Goal: Information Seeking & Learning: Learn about a topic

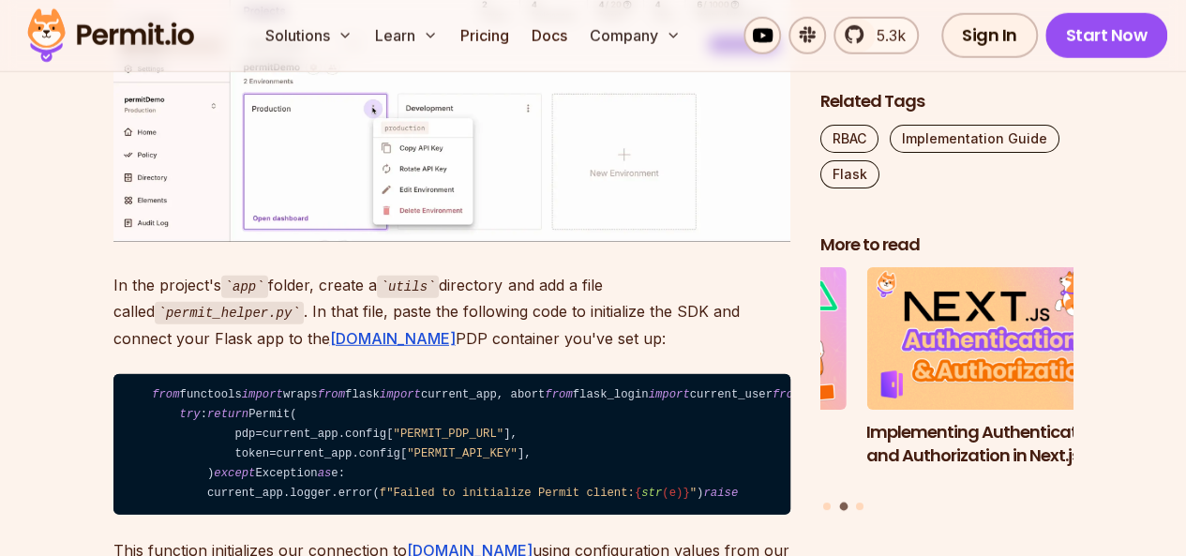
scroll to position [9748, 0]
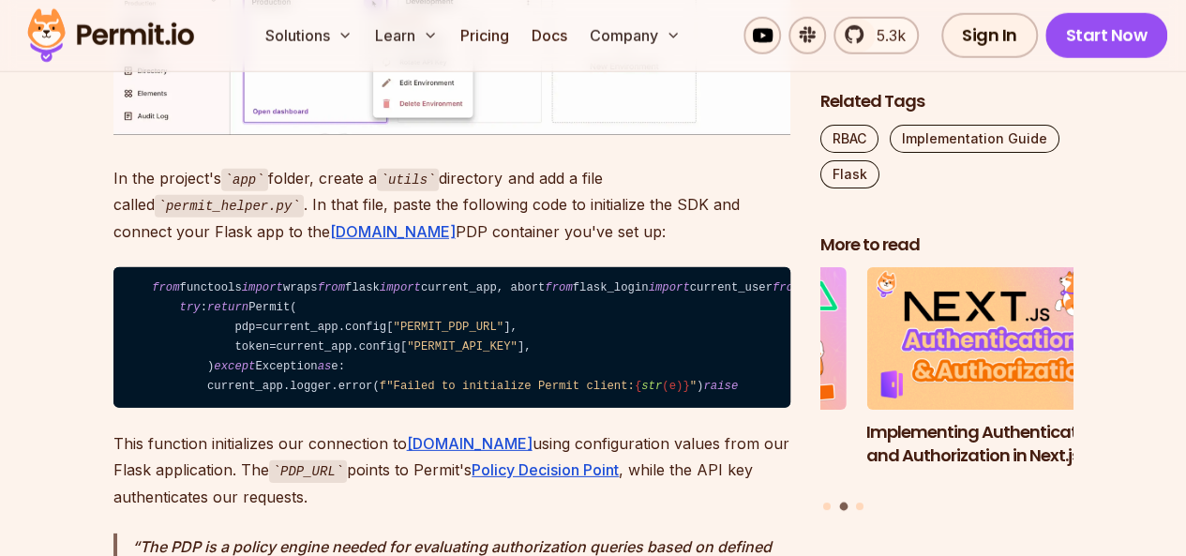
drag, startPoint x: 226, startPoint y: 178, endPoint x: 344, endPoint y: 174, distance: 118.2
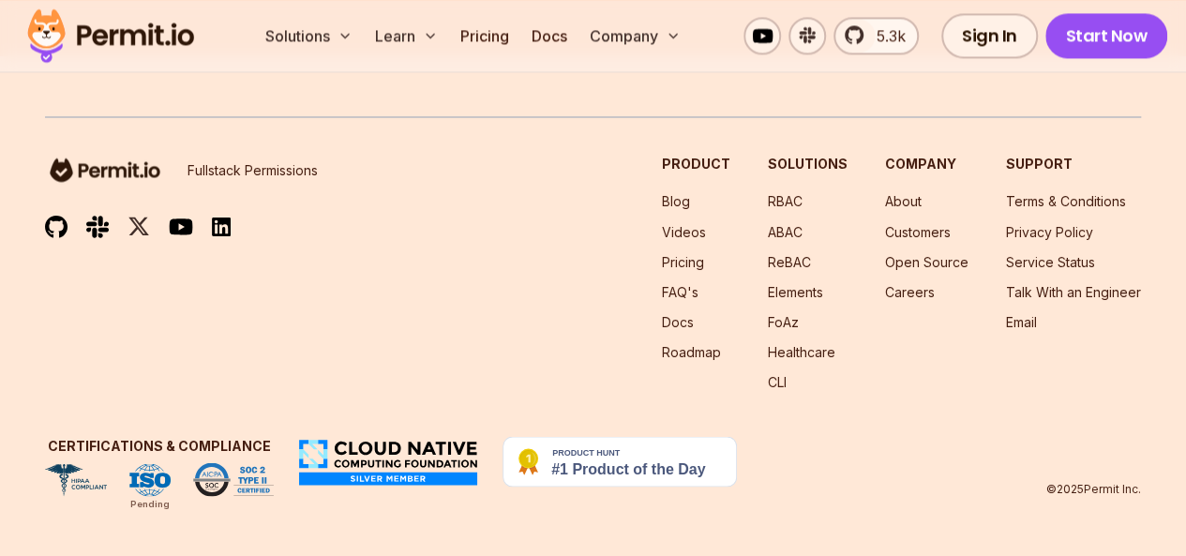
scroll to position [15934, 0]
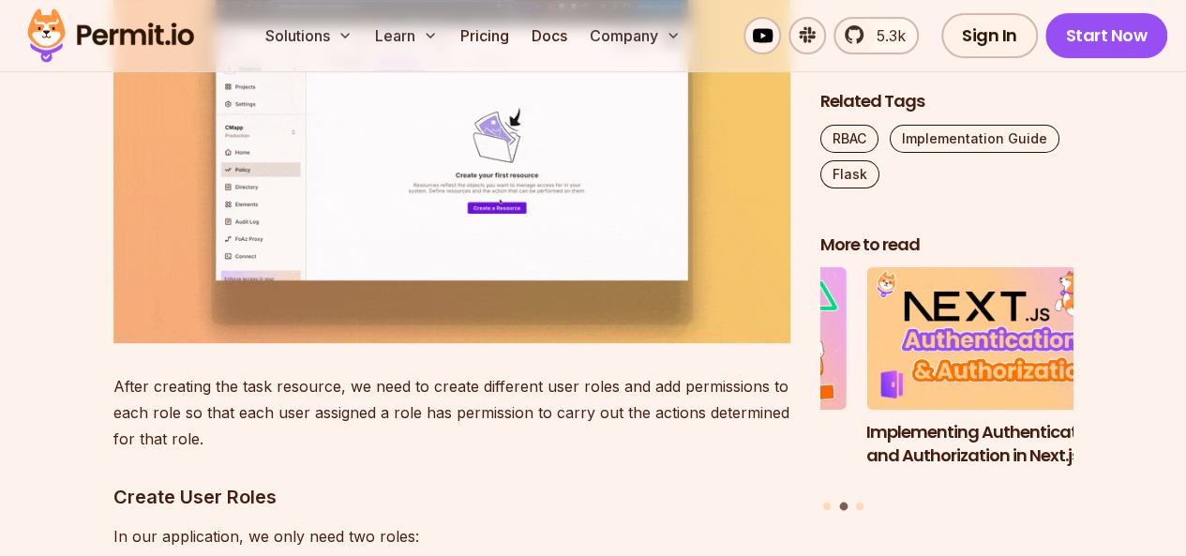
scroll to position [7407, 0]
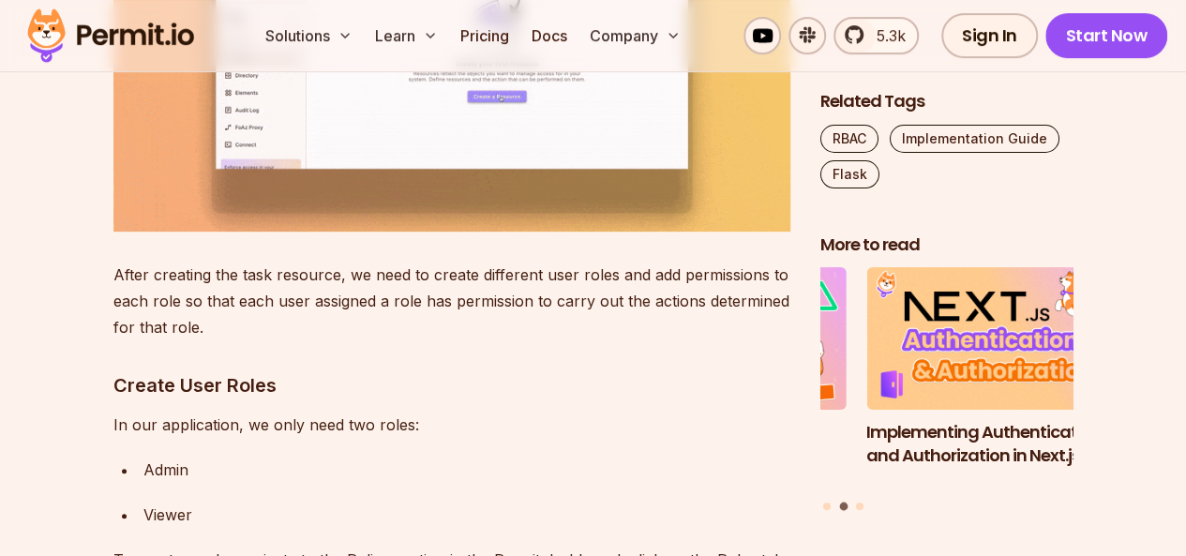
drag, startPoint x: 608, startPoint y: 154, endPoint x: 755, endPoint y: 151, distance: 146.2
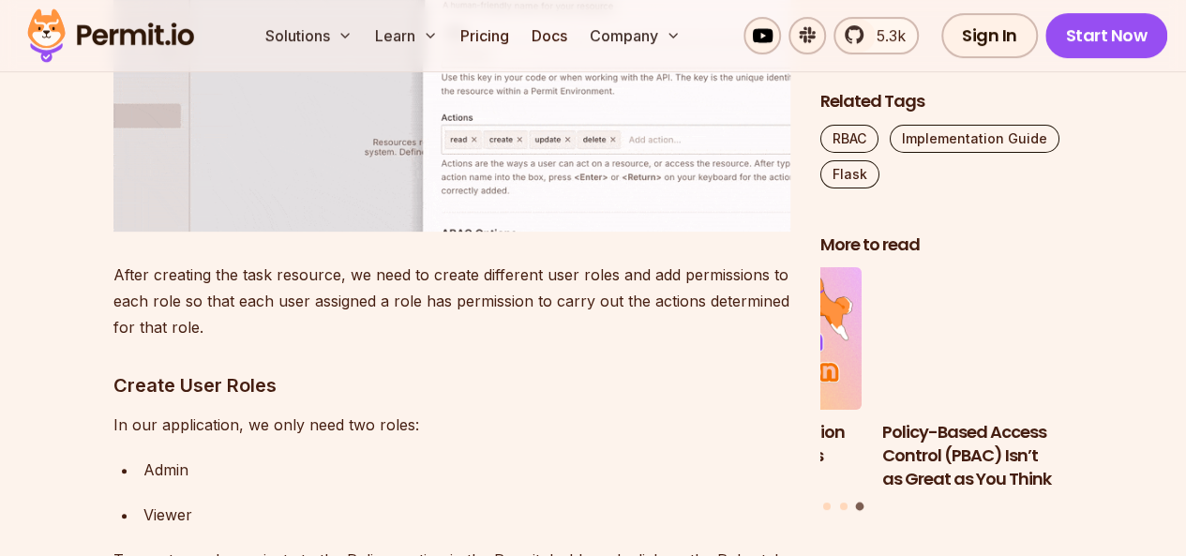
drag, startPoint x: 221, startPoint y: 172, endPoint x: 489, endPoint y: 185, distance: 268.4
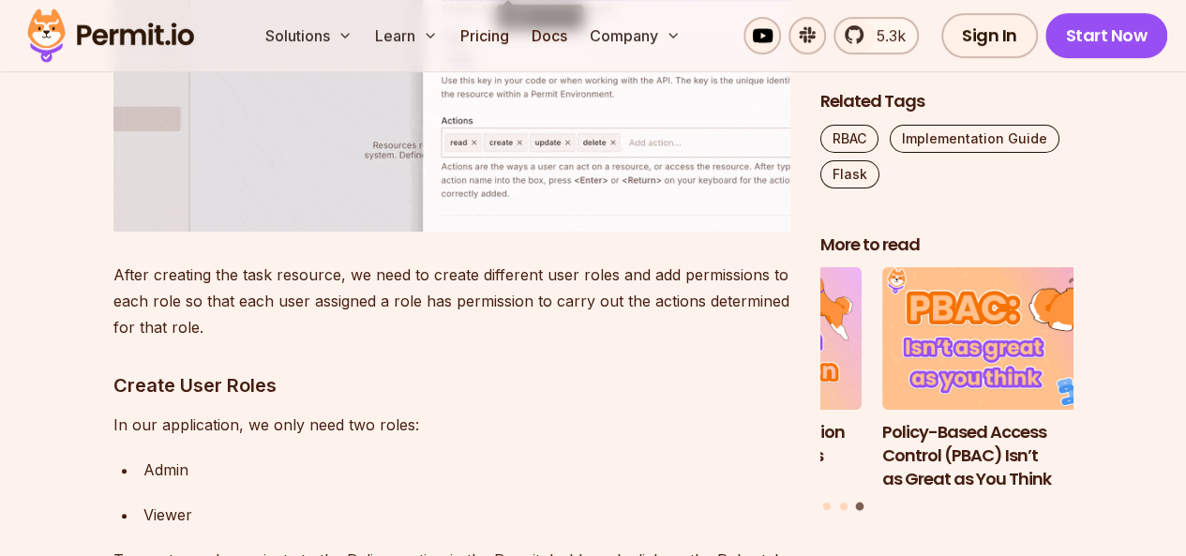
drag, startPoint x: 508, startPoint y: 176, endPoint x: 674, endPoint y: 179, distance: 165.9
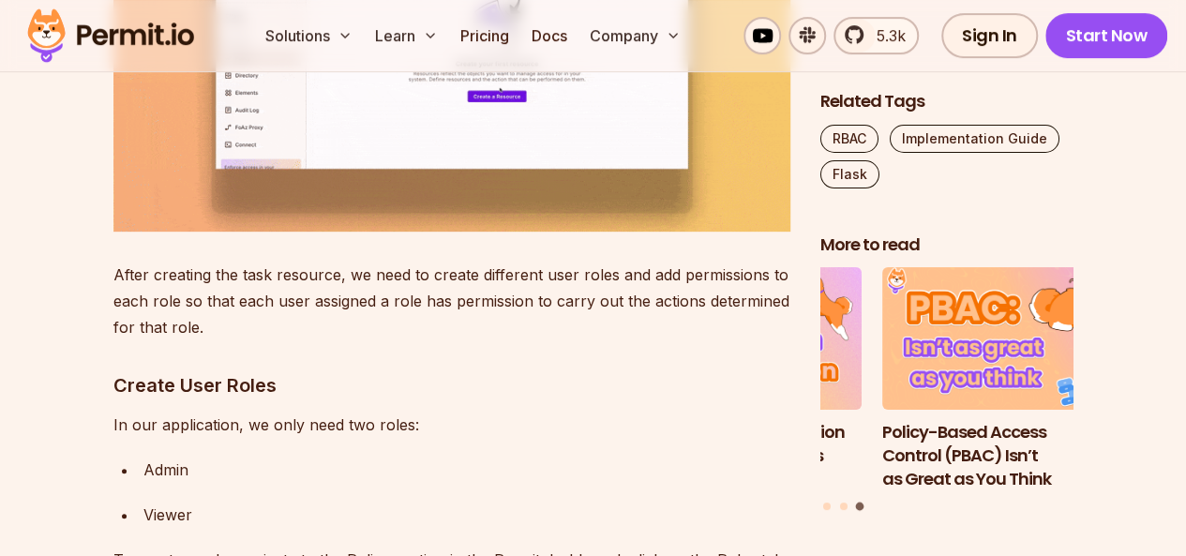
drag, startPoint x: 111, startPoint y: 218, endPoint x: 208, endPoint y: 248, distance: 102.0
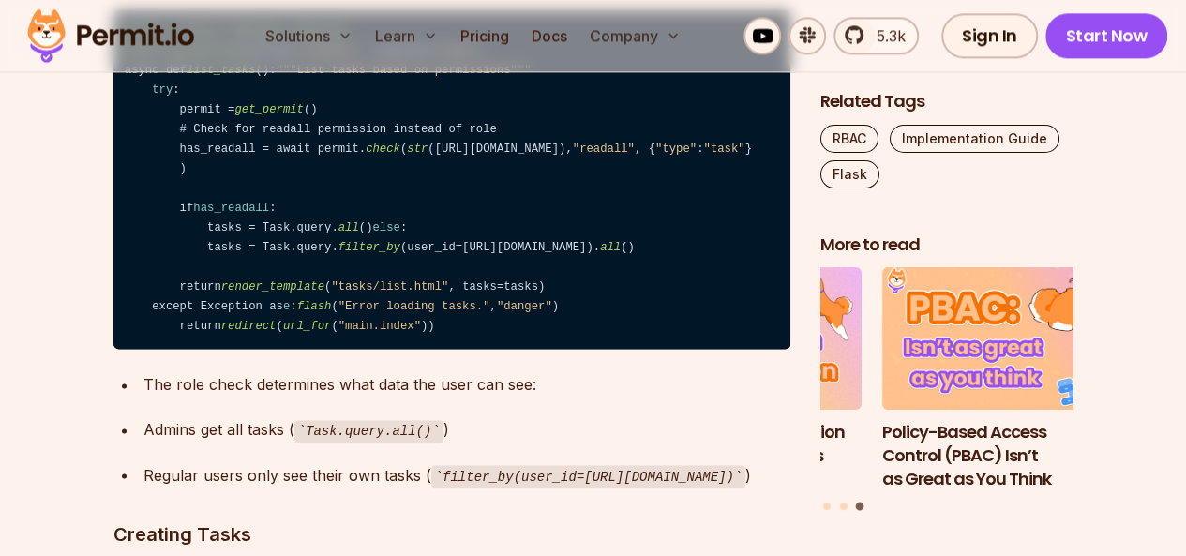
scroll to position [11999, 0]
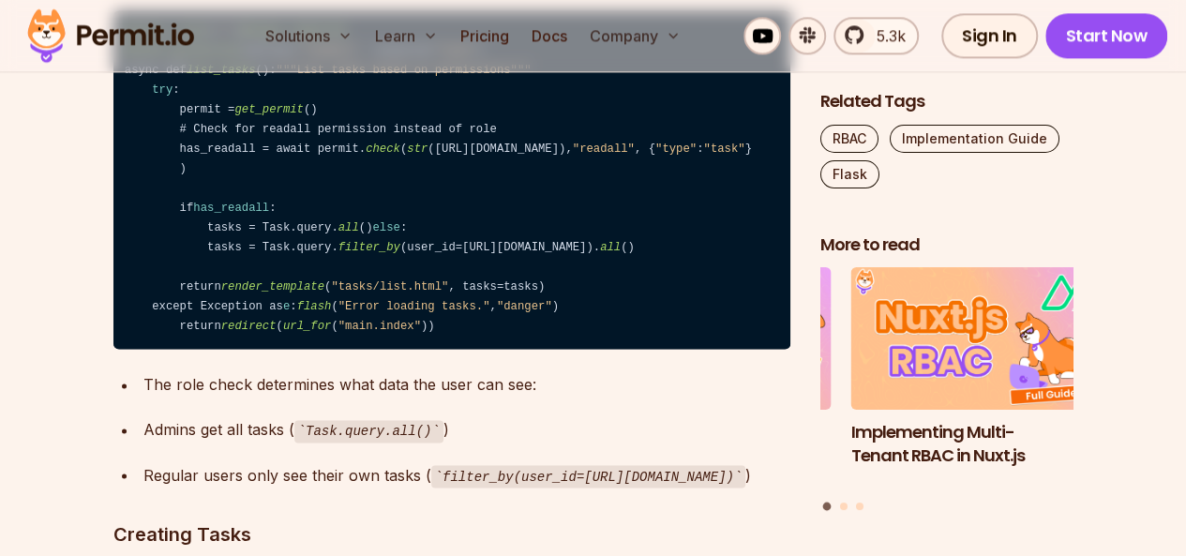
drag, startPoint x: 186, startPoint y: 299, endPoint x: 246, endPoint y: 298, distance: 60.0
drag, startPoint x: 297, startPoint y: 298, endPoint x: 349, endPoint y: 297, distance: 51.6
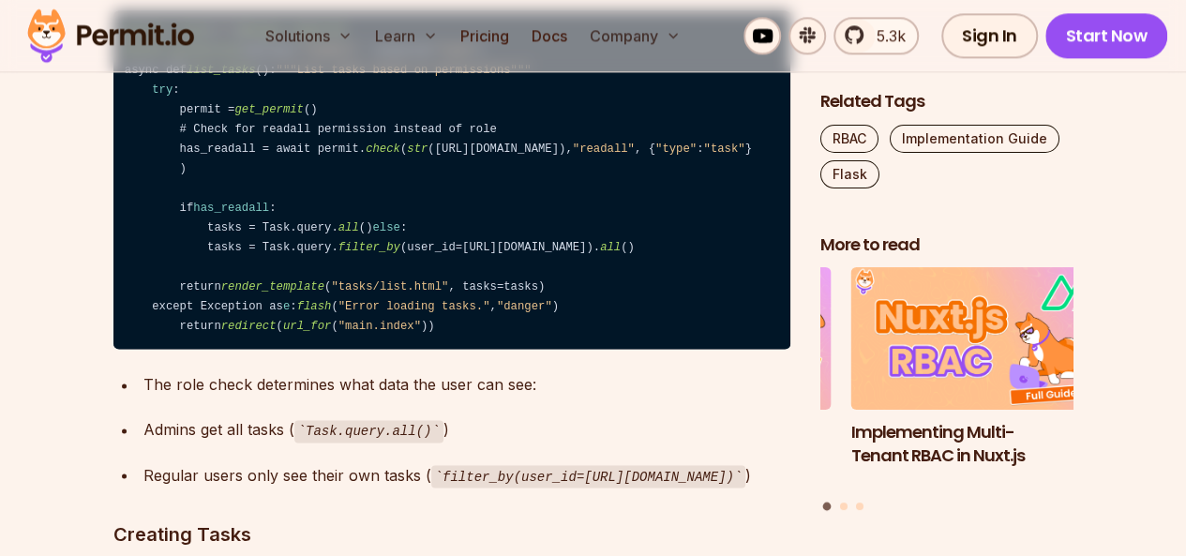
drag, startPoint x: 304, startPoint y: 394, endPoint x: 471, endPoint y: 394, distance: 166.8
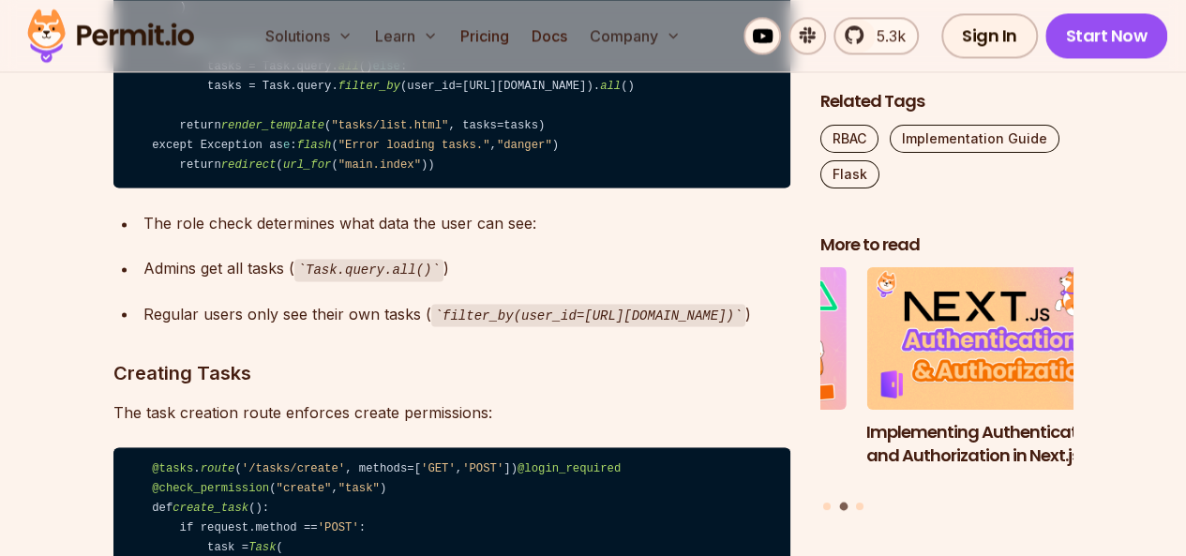
scroll to position [12187, 0]
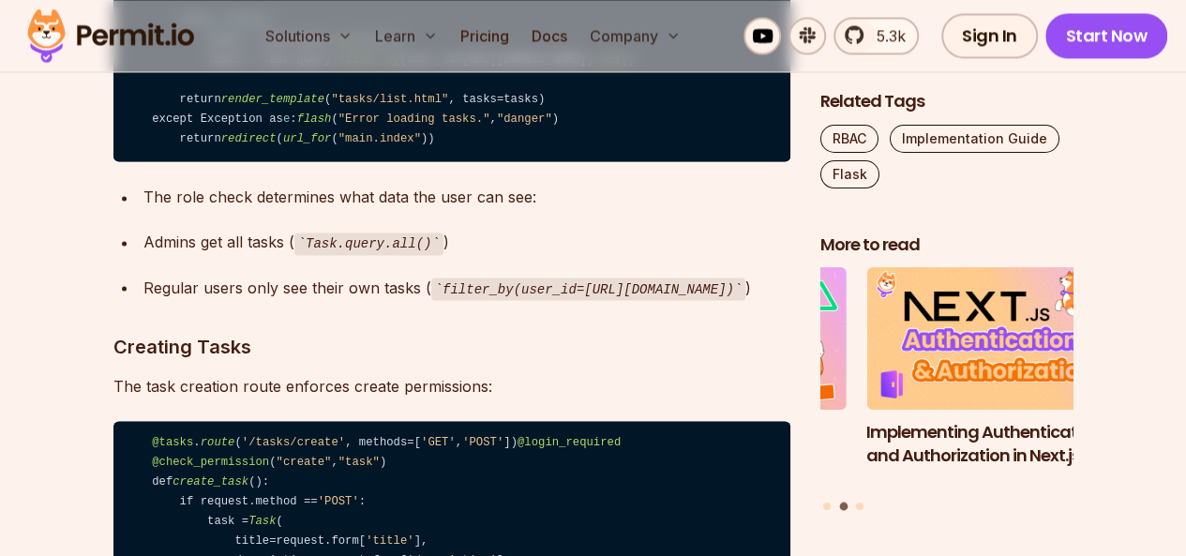
drag, startPoint x: 221, startPoint y: 366, endPoint x: 268, endPoint y: 366, distance: 46.9
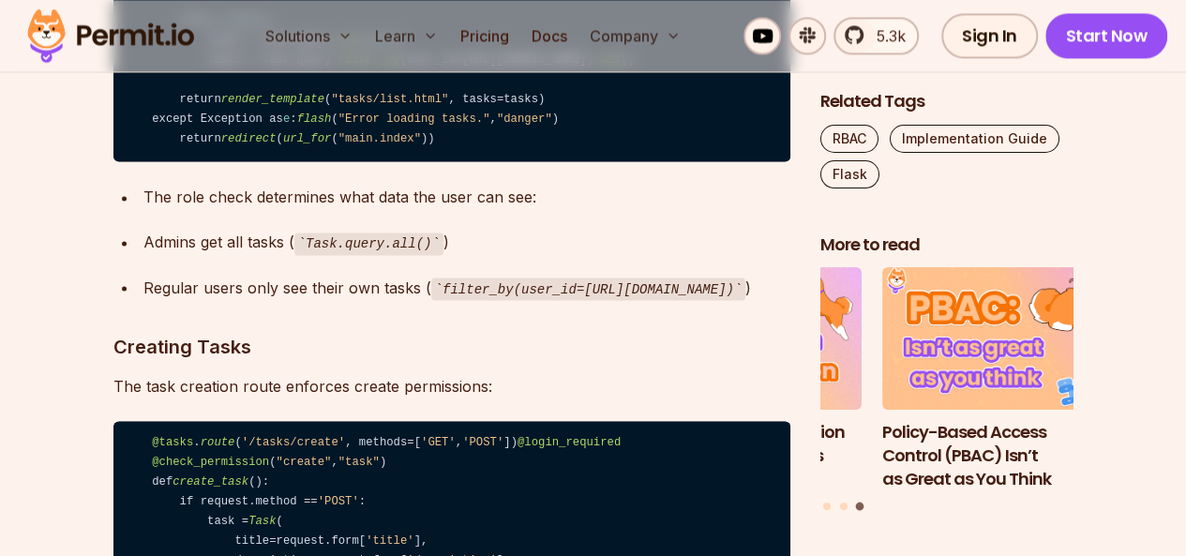
drag, startPoint x: 491, startPoint y: 335, endPoint x: 479, endPoint y: 336, distance: 12.3
drag, startPoint x: 224, startPoint y: 279, endPoint x: 465, endPoint y: 283, distance: 240.9
drag, startPoint x: 408, startPoint y: 306, endPoint x: 206, endPoint y: 305, distance: 201.5
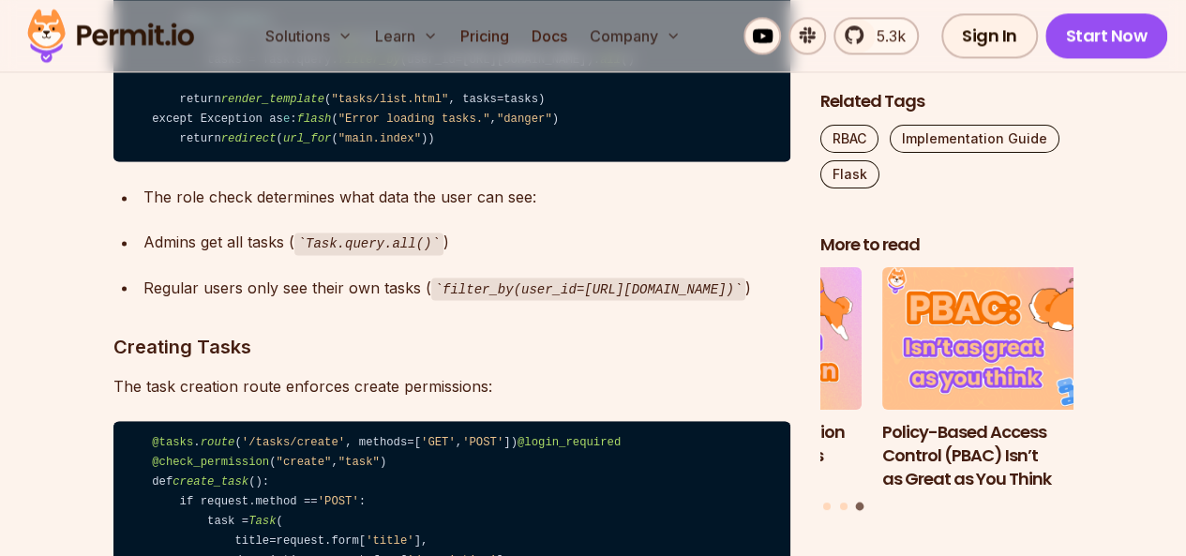
drag, startPoint x: 197, startPoint y: 347, endPoint x: 217, endPoint y: 346, distance: 19.7
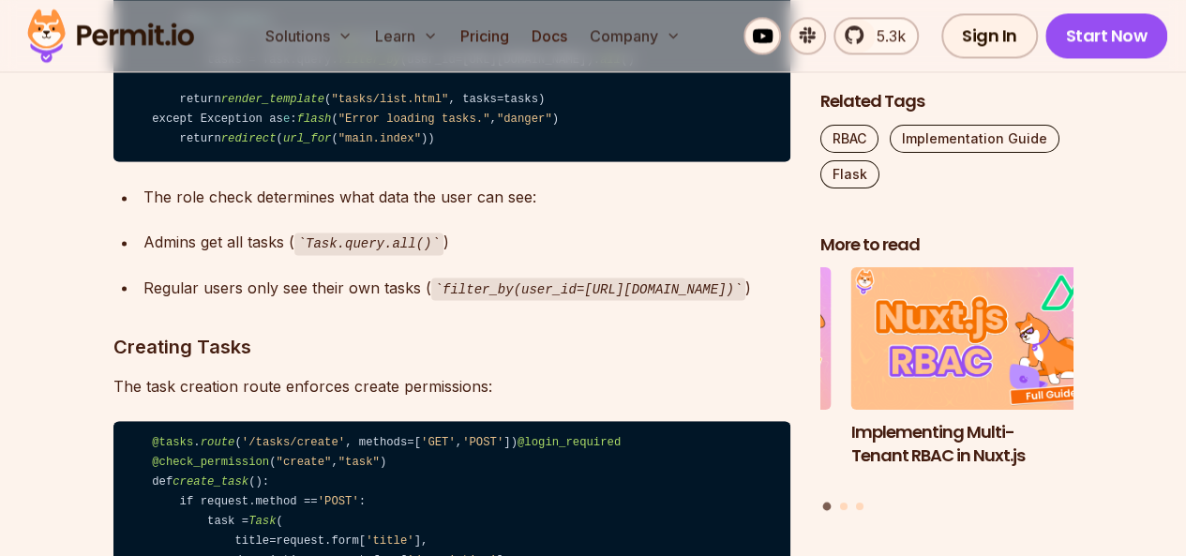
drag, startPoint x: 517, startPoint y: 342, endPoint x: 187, endPoint y: 342, distance: 329.9
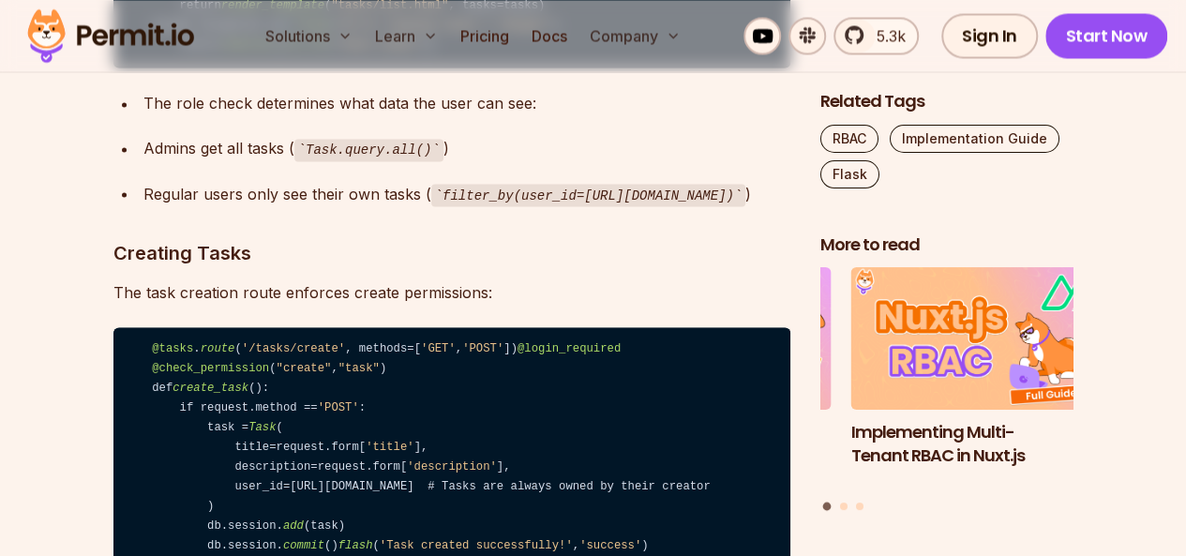
drag, startPoint x: 322, startPoint y: 295, endPoint x: 178, endPoint y: 272, distance: 146.2
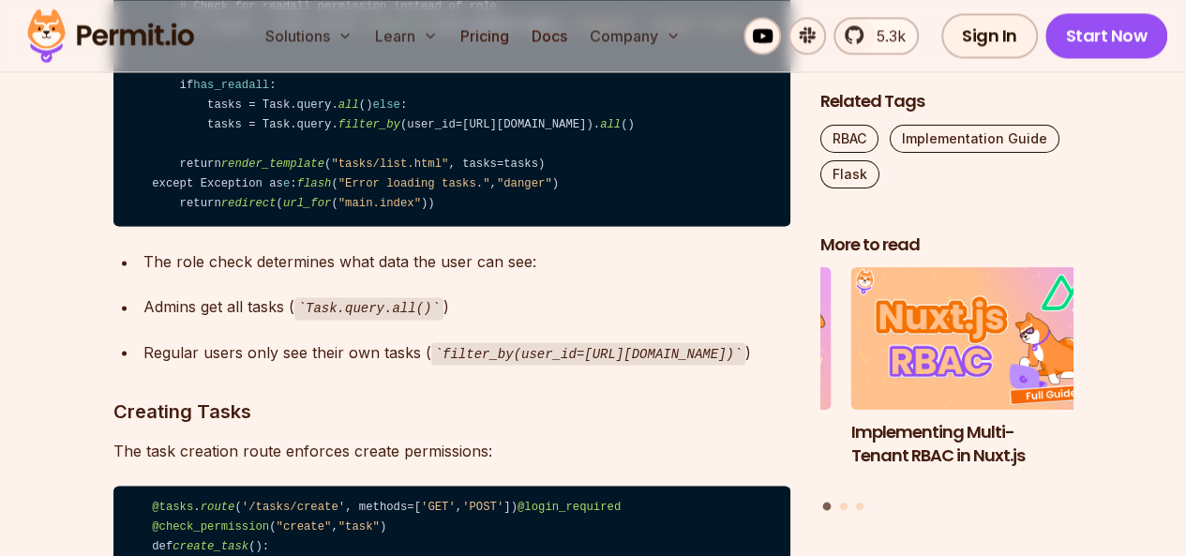
scroll to position [12093, 0]
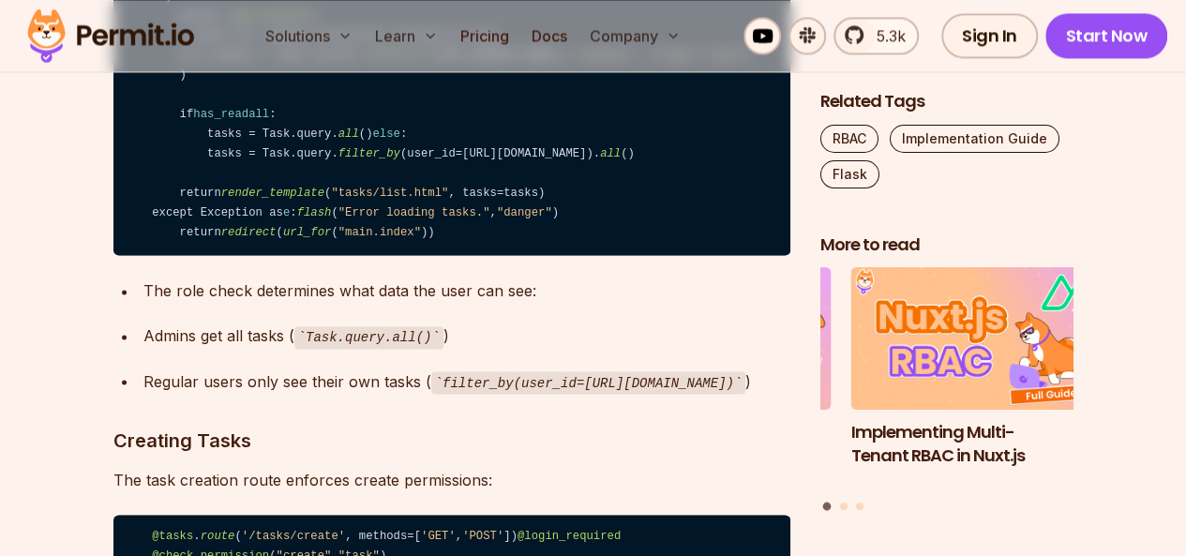
drag, startPoint x: 300, startPoint y: 204, endPoint x: 382, endPoint y: 301, distance: 127.0
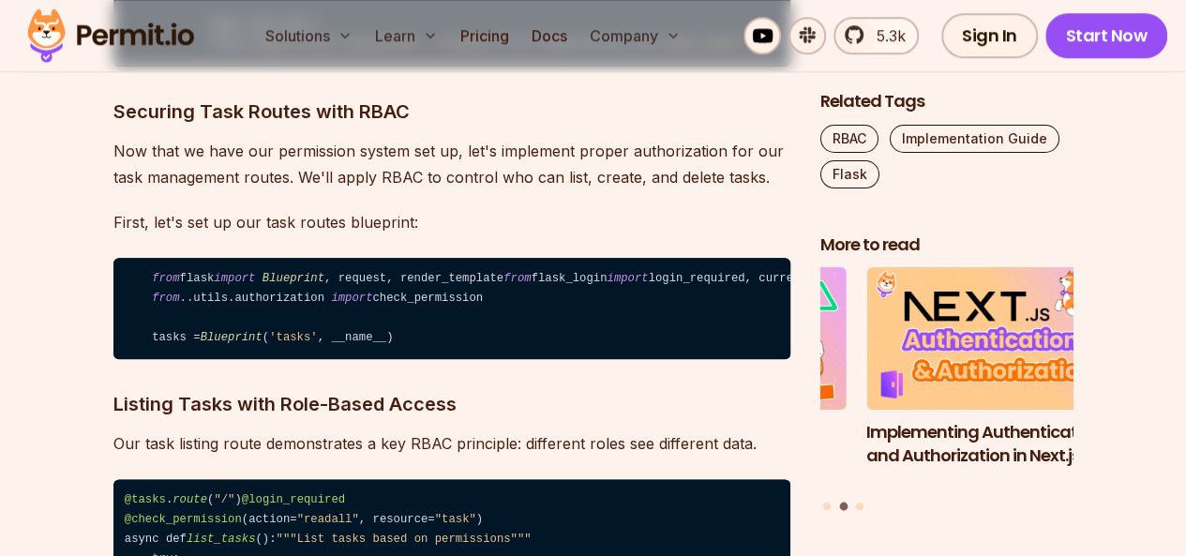
scroll to position [11437, 0]
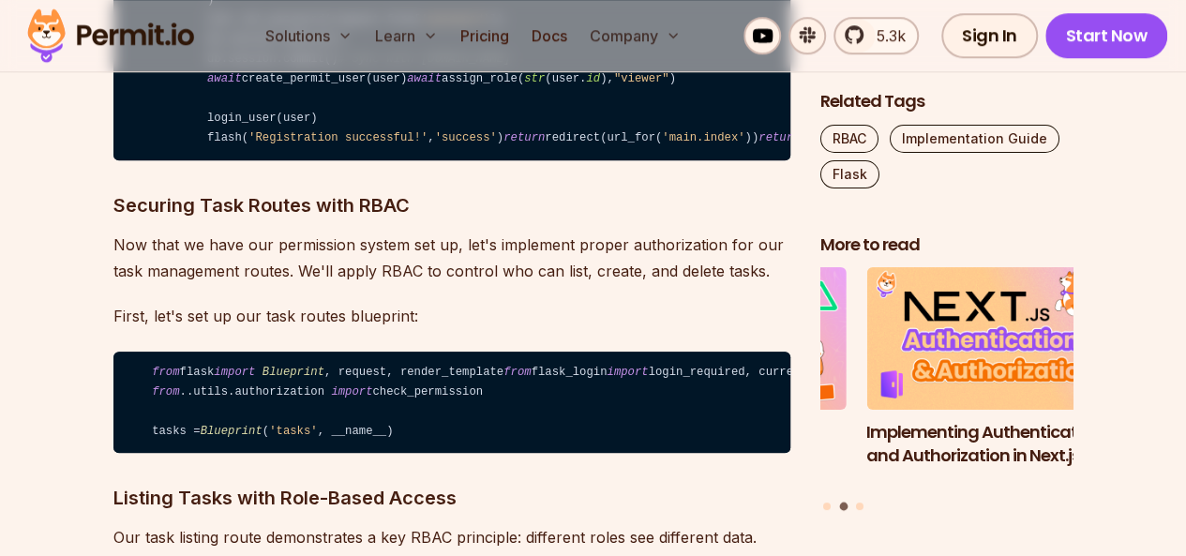
drag, startPoint x: 284, startPoint y: 383, endPoint x: 404, endPoint y: 383, distance: 120.0
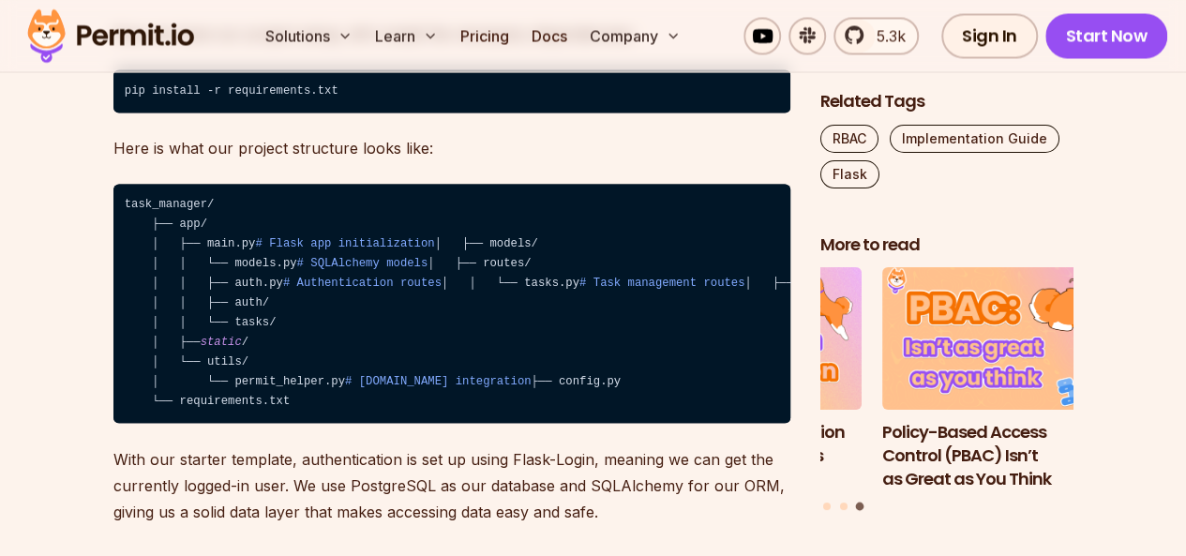
scroll to position [5157, 0]
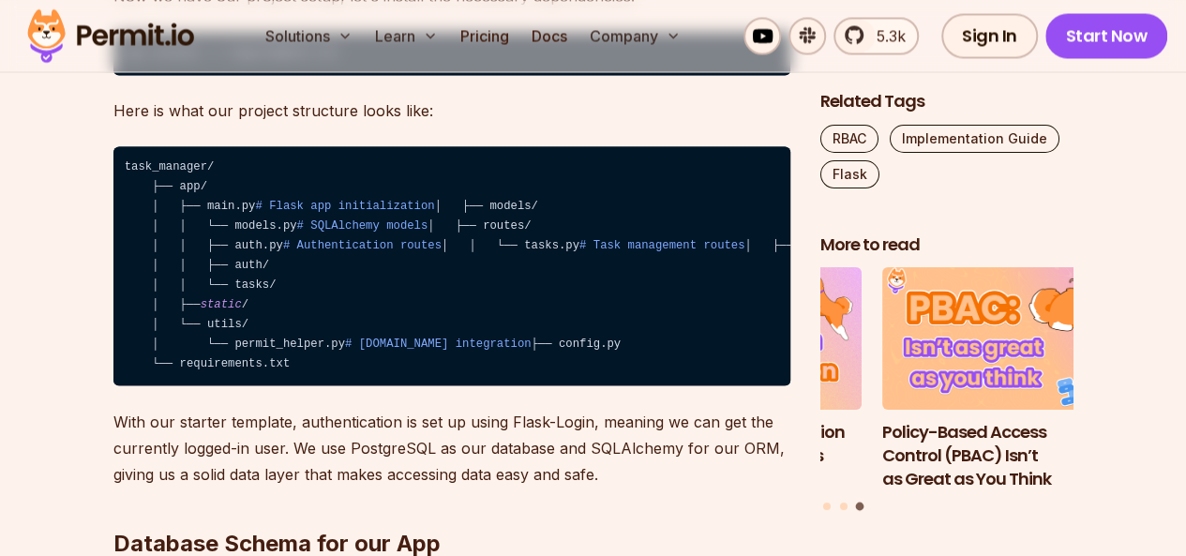
drag, startPoint x: 228, startPoint y: 293, endPoint x: 297, endPoint y: 293, distance: 69.4
click at [297, 293] on code "task_manager/ ├── app/ │ ├── main.py # Flask app initialization │ ├── models/ │…" at bounding box center [451, 266] width 677 height 240
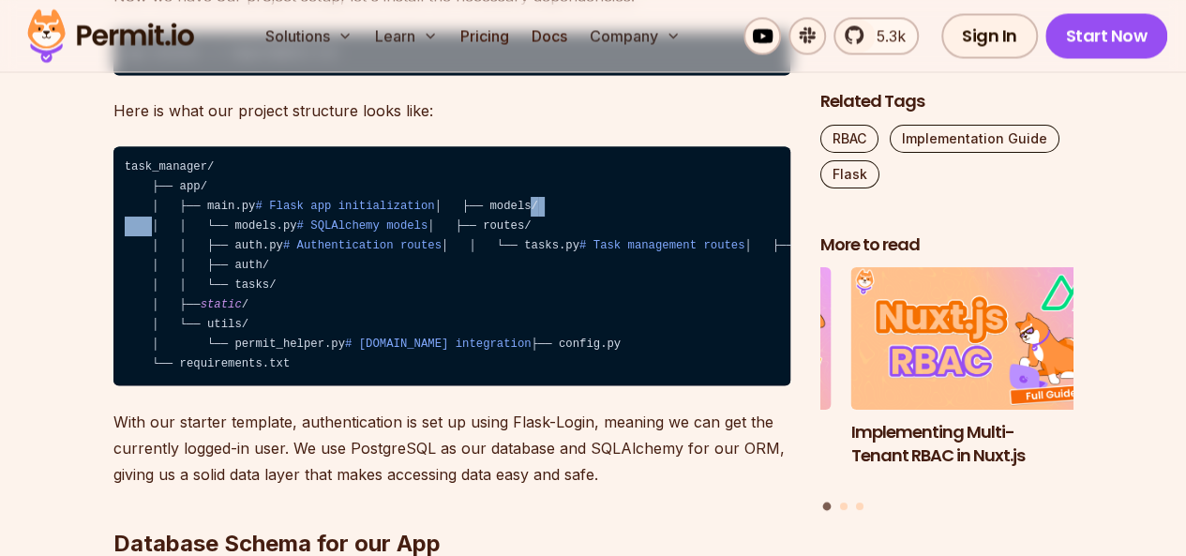
drag, startPoint x: 208, startPoint y: 236, endPoint x: 276, endPoint y: 228, distance: 68.0
click at [274, 228] on code "task_manager/ ├── app/ │ ├── main.py # Flask app initialization │ ├── models/ │…" at bounding box center [451, 266] width 677 height 240
